Goal: Task Accomplishment & Management: Use online tool/utility

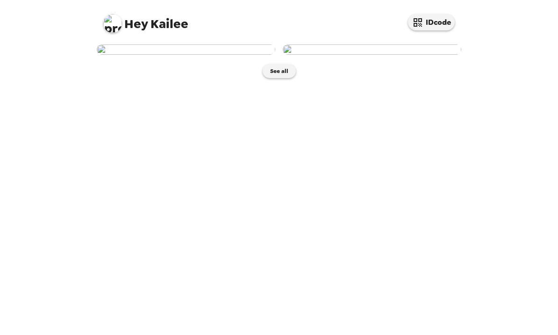
click at [251, 55] on img at bounding box center [186, 49] width 178 height 10
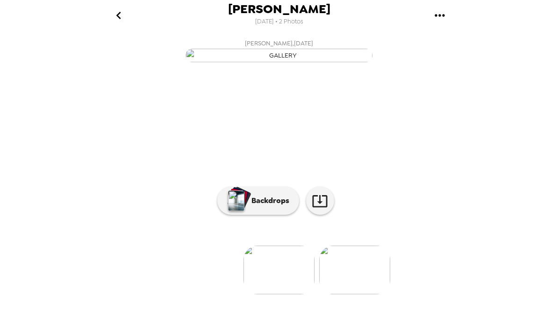
click at [348, 62] on img "button" at bounding box center [279, 56] width 187 height 14
click at [324, 209] on icon at bounding box center [320, 201] width 16 height 16
click at [291, 214] on button "Backdrops" at bounding box center [258, 200] width 82 height 28
